Goal: Check status: Check status

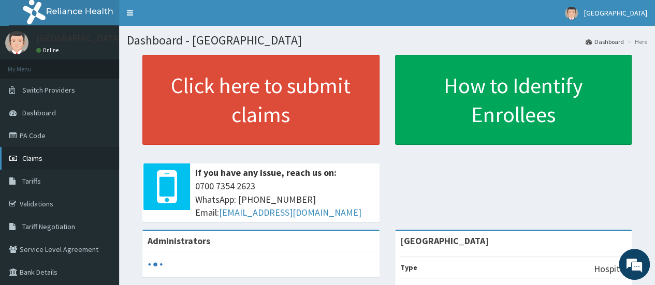
click at [39, 157] on span "Claims" at bounding box center [32, 158] width 20 height 9
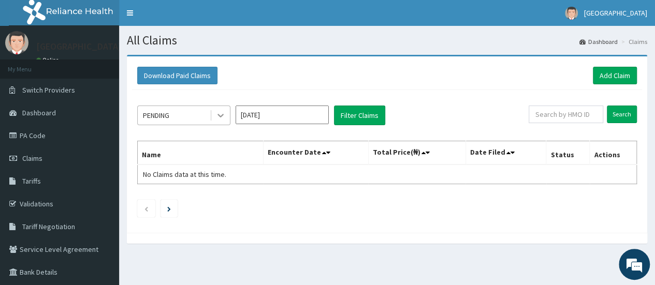
click at [213, 113] on div at bounding box center [220, 115] width 19 height 19
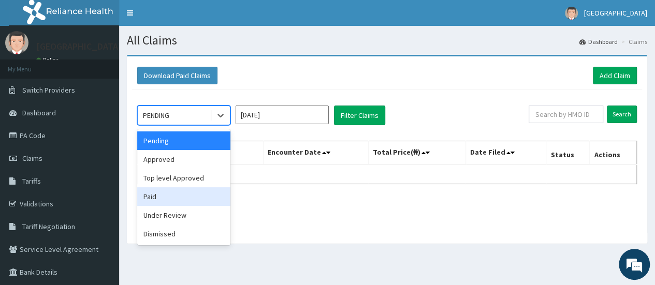
click at [177, 202] on div "Paid" at bounding box center [183, 197] width 93 height 19
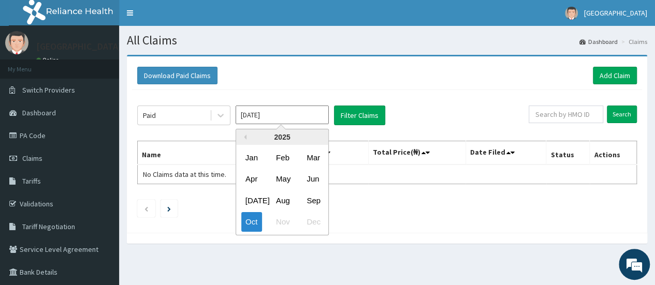
click at [301, 113] on input "Oct 2025" at bounding box center [282, 115] width 93 height 19
click at [285, 198] on div "Aug" at bounding box center [282, 200] width 21 height 19
type input "Aug 2025"
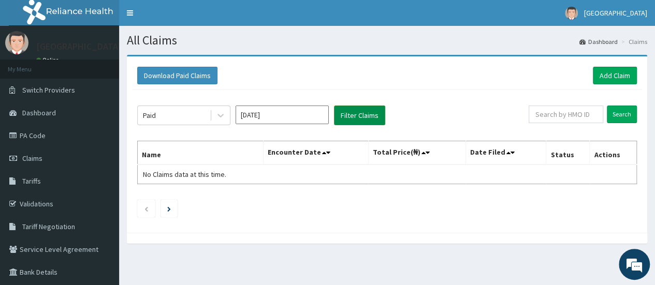
click at [365, 121] on button "Filter Claims" at bounding box center [359, 116] width 51 height 20
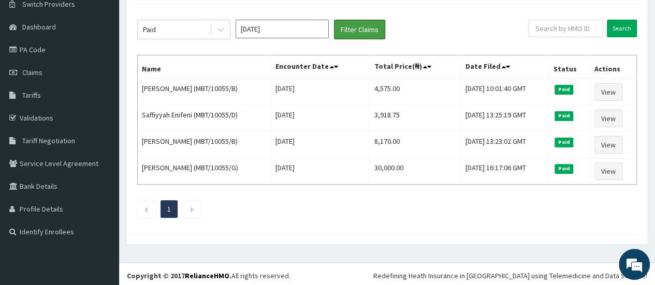
scroll to position [86, 0]
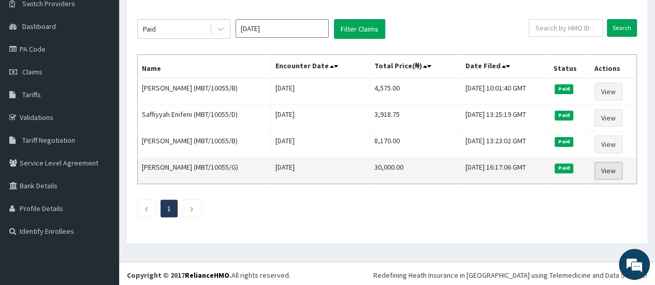
click at [616, 166] on link "View" at bounding box center [609, 171] width 28 height 18
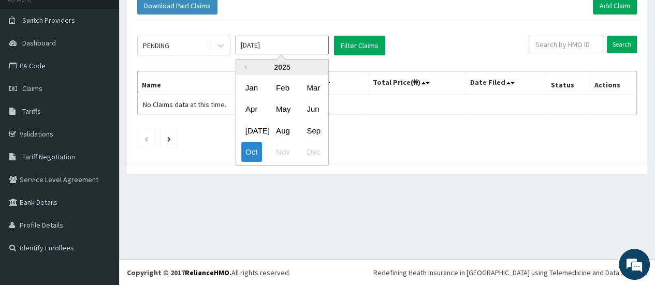
click at [273, 42] on input "[DATE]" at bounding box center [282, 45] width 93 height 19
click at [315, 127] on div "Sep" at bounding box center [312, 130] width 21 height 19
type input "Sep 2025"
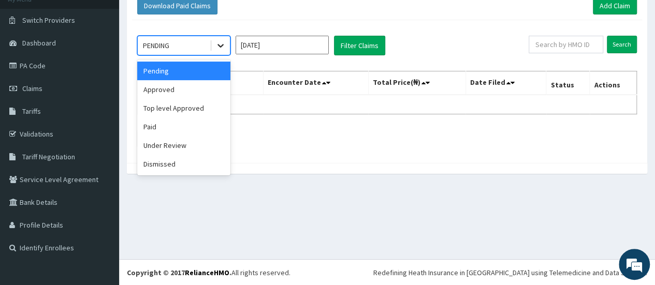
click at [217, 43] on icon at bounding box center [220, 45] width 10 height 10
click at [189, 121] on div "Paid" at bounding box center [183, 127] width 93 height 19
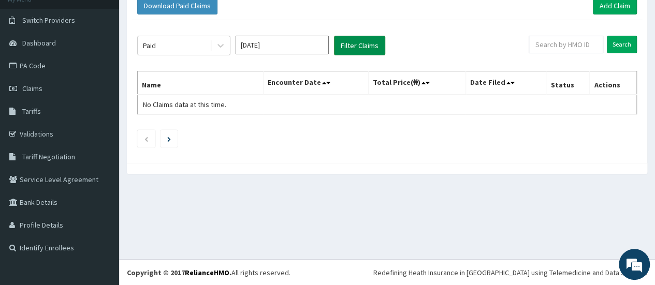
click at [368, 41] on button "Filter Claims" at bounding box center [359, 46] width 51 height 20
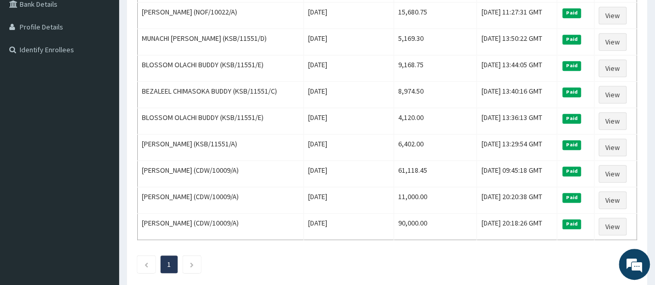
scroll to position [271, 0]
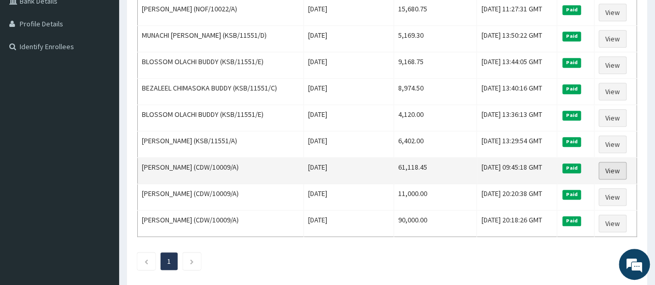
click at [618, 162] on link "View" at bounding box center [613, 171] width 28 height 18
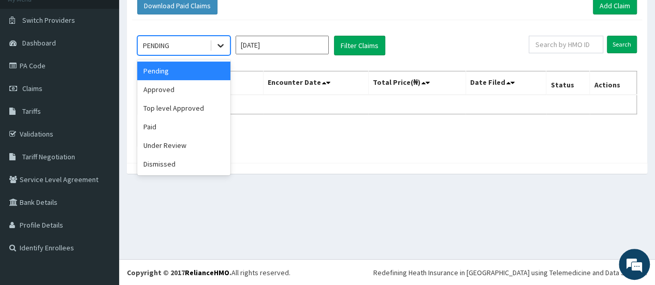
click at [217, 47] on icon at bounding box center [220, 45] width 10 height 10
click at [197, 132] on div "Paid" at bounding box center [183, 127] width 93 height 19
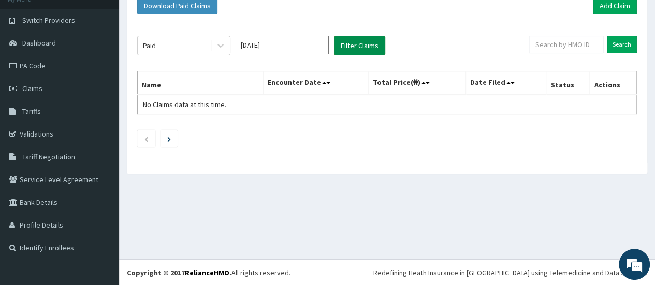
click at [367, 40] on button "Filter Claims" at bounding box center [359, 46] width 51 height 20
click at [372, 41] on button "Filter Claims" at bounding box center [359, 46] width 51 height 20
click at [342, 42] on button "Filter Claims" at bounding box center [359, 46] width 51 height 20
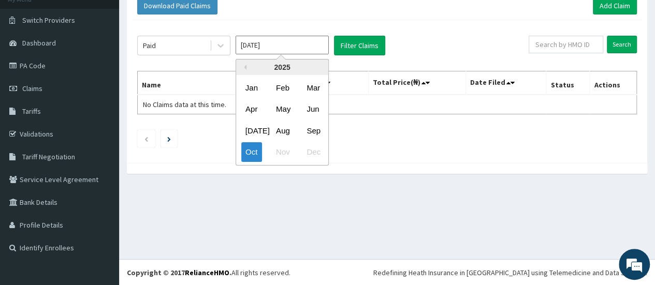
click at [308, 47] on input "[DATE]" at bounding box center [282, 45] width 93 height 19
click at [313, 126] on div "Sep" at bounding box center [312, 130] width 21 height 19
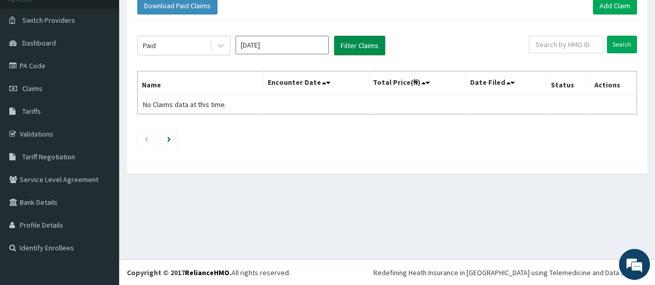
click at [365, 44] on button "Filter Claims" at bounding box center [359, 46] width 51 height 20
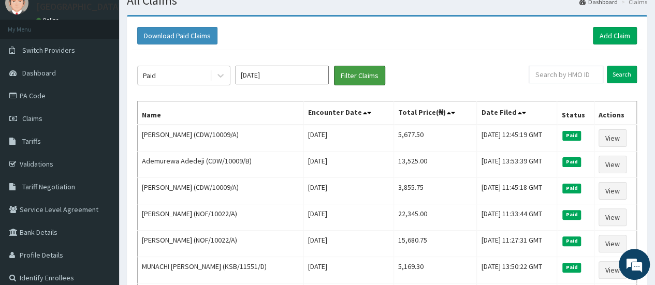
scroll to position [29, 0]
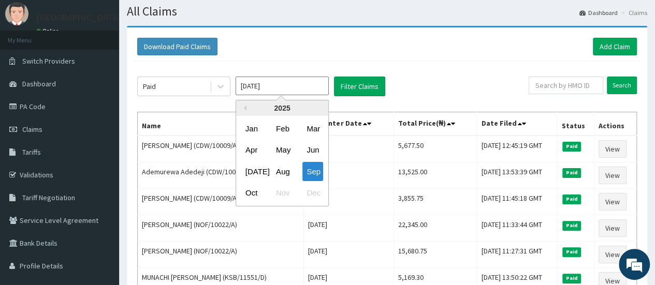
click at [290, 91] on input "Sep 2025" at bounding box center [282, 86] width 93 height 19
click at [256, 164] on div "Jul" at bounding box center [251, 171] width 21 height 19
type input "Jul 2025"
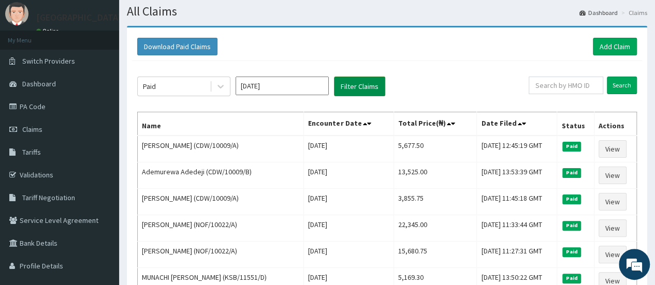
click at [359, 81] on button "Filter Claims" at bounding box center [359, 87] width 51 height 20
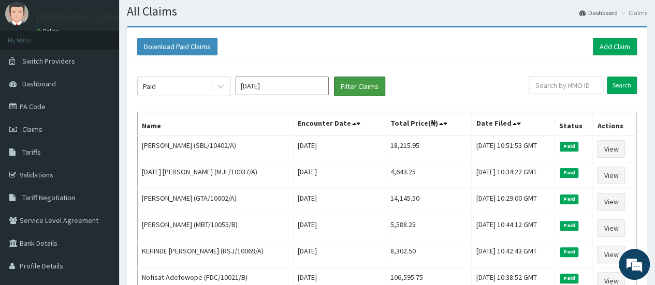
scroll to position [138, 0]
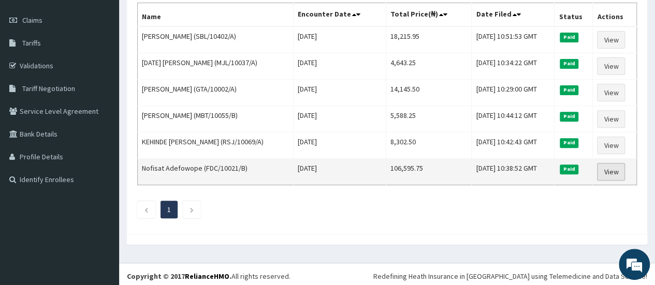
click at [621, 166] on link "View" at bounding box center [611, 172] width 28 height 18
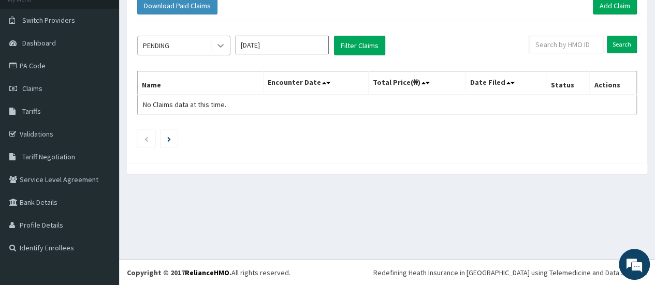
click at [222, 44] on icon at bounding box center [220, 45] width 10 height 10
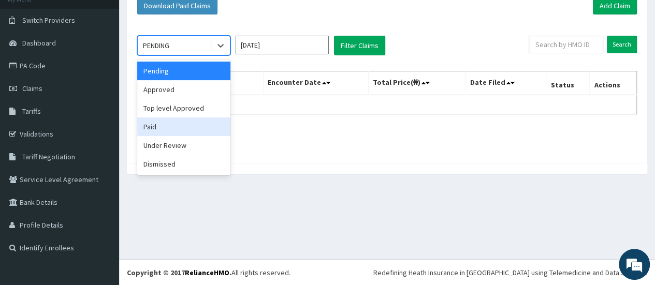
click at [189, 135] on div "Paid" at bounding box center [183, 127] width 93 height 19
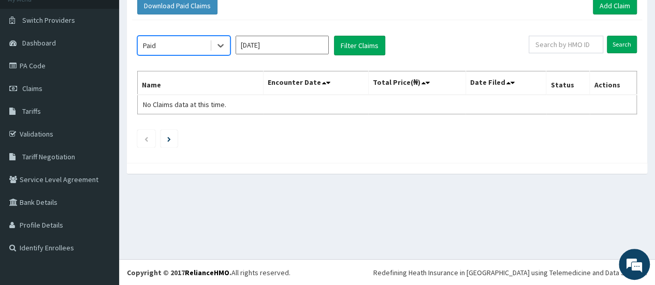
click at [292, 44] on input "[DATE]" at bounding box center [282, 45] width 93 height 19
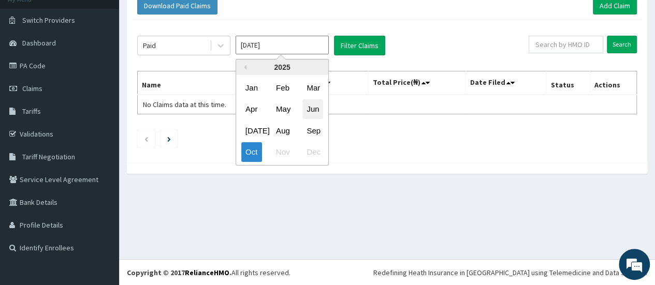
click at [320, 115] on div "Jun" at bounding box center [312, 109] width 21 height 19
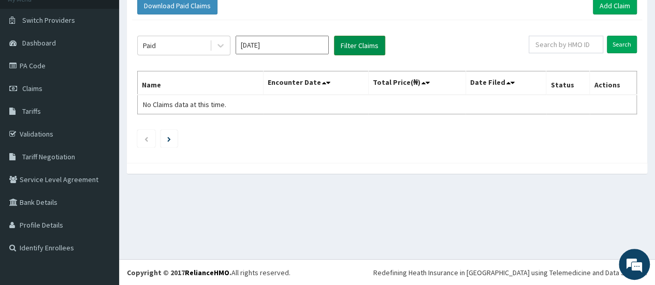
click at [359, 41] on button "Filter Claims" at bounding box center [359, 46] width 51 height 20
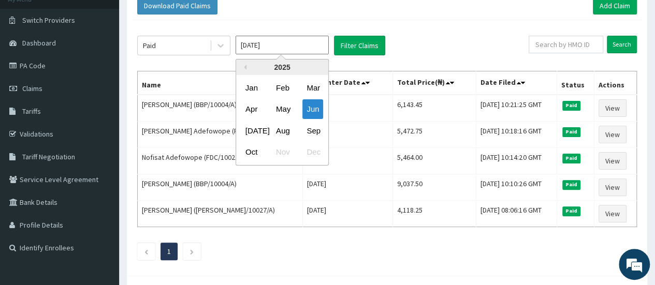
click at [314, 42] on input "Jun 2025" at bounding box center [282, 45] width 93 height 19
click at [284, 100] on div "May" at bounding box center [282, 109] width 21 height 19
type input "May 2025"
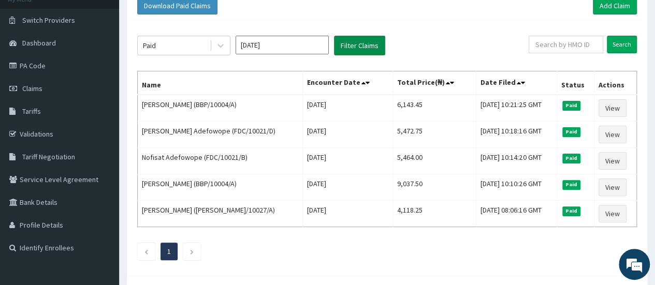
click at [358, 40] on button "Filter Claims" at bounding box center [359, 46] width 51 height 20
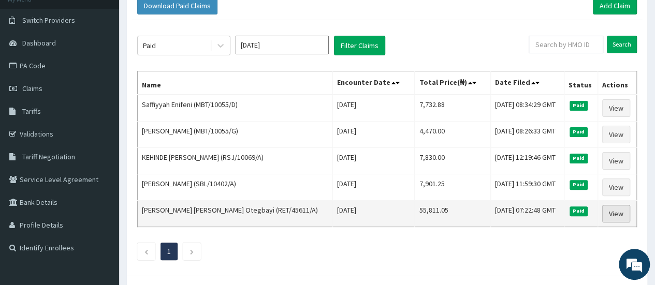
click at [621, 209] on link "View" at bounding box center [616, 214] width 28 height 18
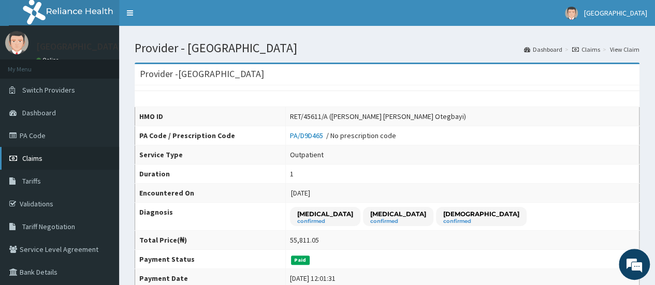
click at [34, 163] on link "Claims" at bounding box center [59, 158] width 119 height 23
